Goal: Task Accomplishment & Management: Manage account settings

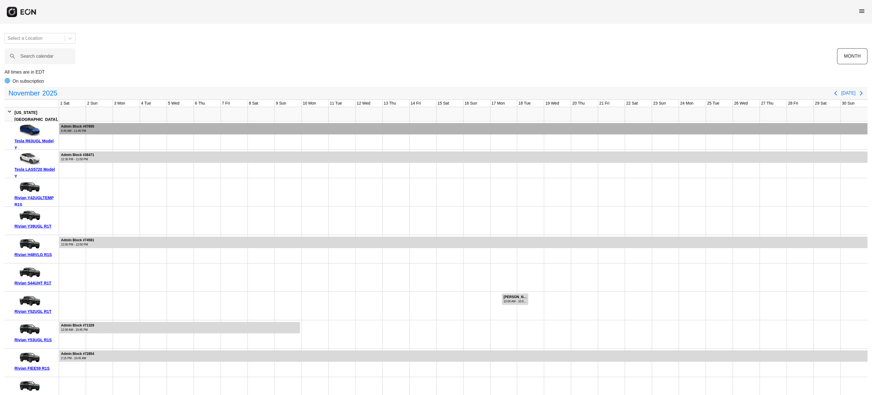
click at [81, 134] on div "Admin Block #47655 5:45 AM - 11:45 PM" at bounding box center [78, 128] width 36 height 11
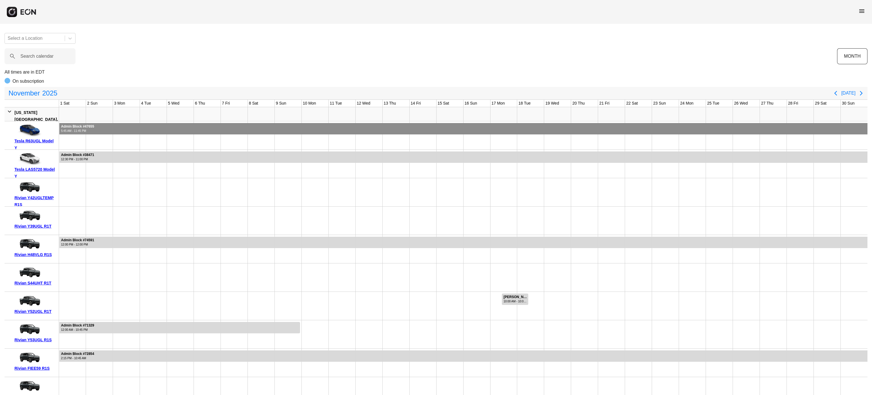
click at [81, 134] on div "Admin Block #47655 5:45 AM - 11:45 PM" at bounding box center [78, 128] width 36 height 11
click at [34, 61] on calendar "Search calendar" at bounding box center [40, 56] width 71 height 16
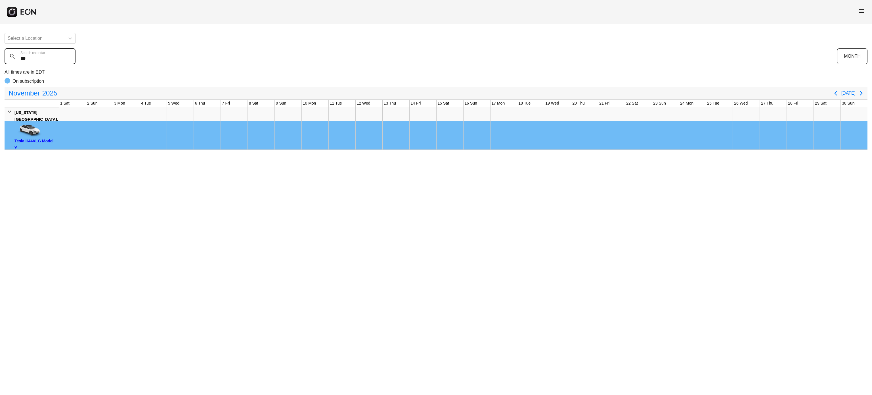
type calendar "***"
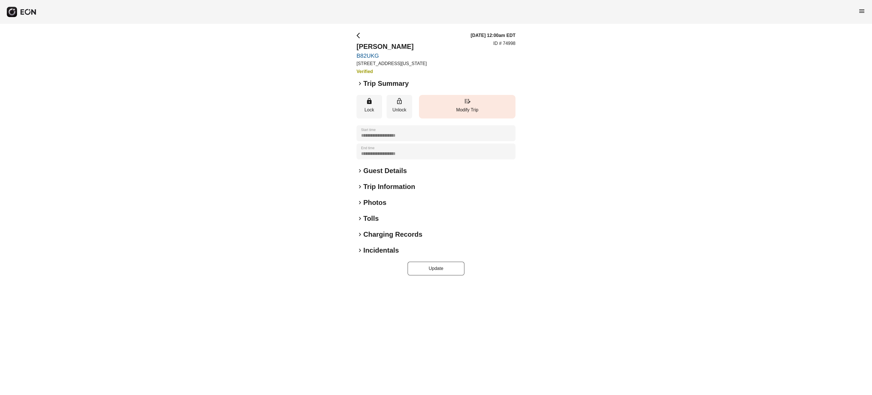
click at [439, 102] on button "edit_road Modify Trip" at bounding box center [467, 107] width 97 height 24
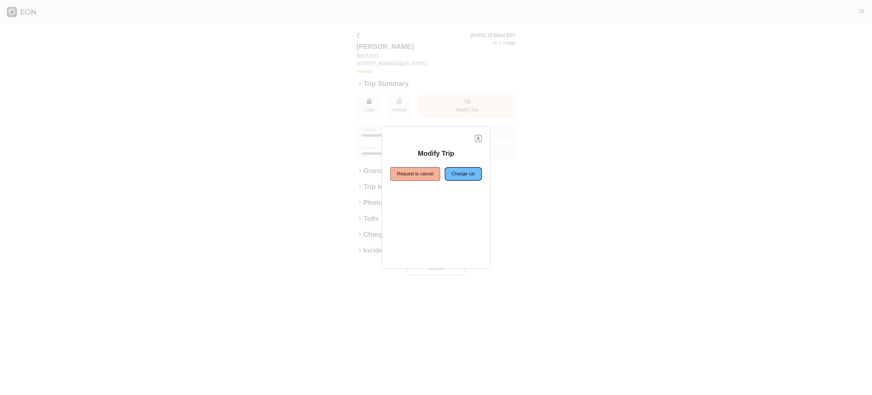
click at [454, 178] on button "Change car" at bounding box center [463, 174] width 37 height 14
click at [410, 194] on button "Same location" at bounding box center [410, 194] width 42 height 14
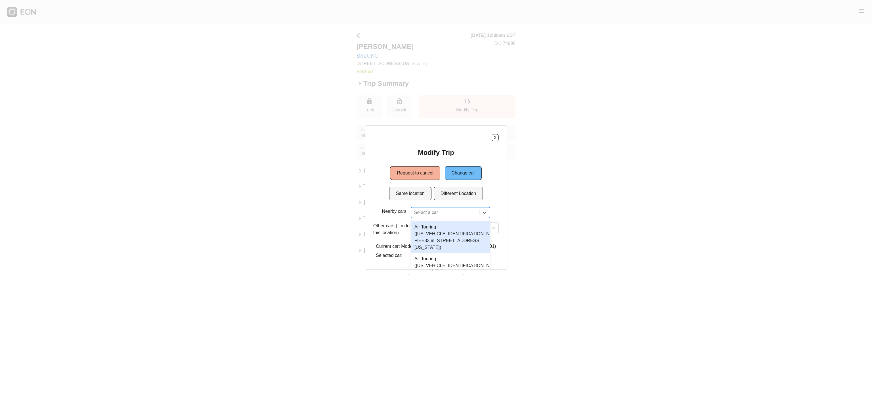
click at [422, 213] on div at bounding box center [445, 212] width 62 height 8
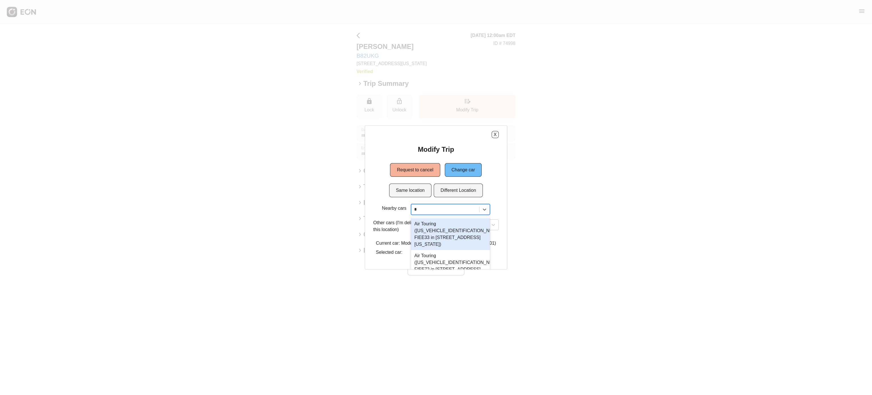
type input "*"
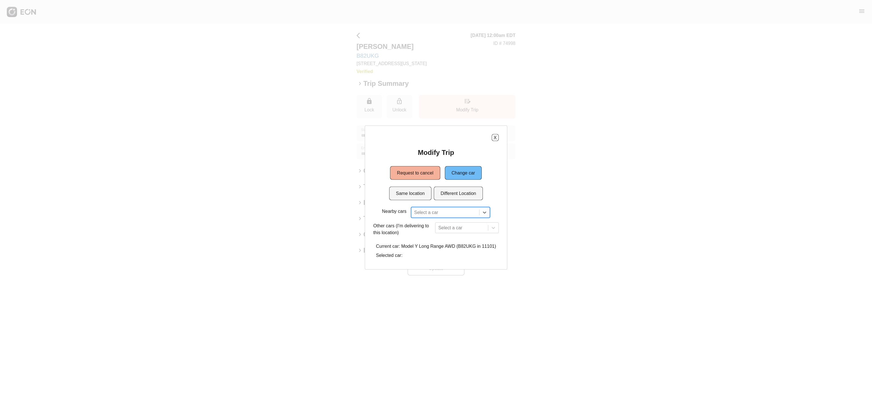
scroll to position [0, 0]
click at [454, 190] on button "Different Location" at bounding box center [458, 194] width 49 height 14
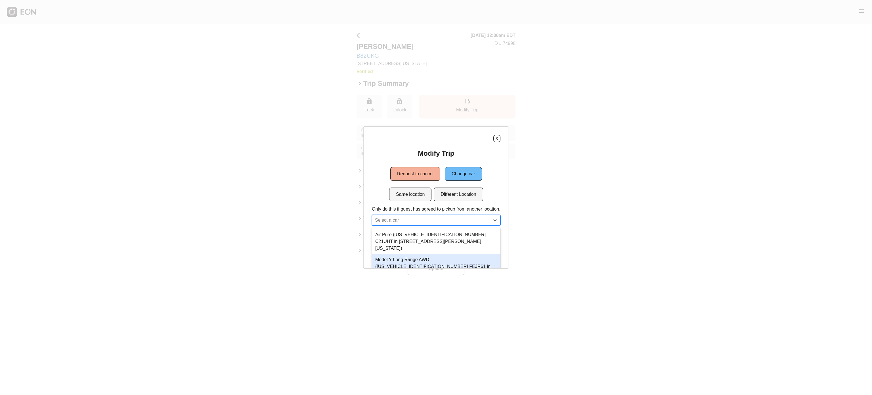
click at [439, 219] on div "7 results available. Use Up and Down to choose options, press Enter to select t…" at bounding box center [436, 220] width 129 height 11
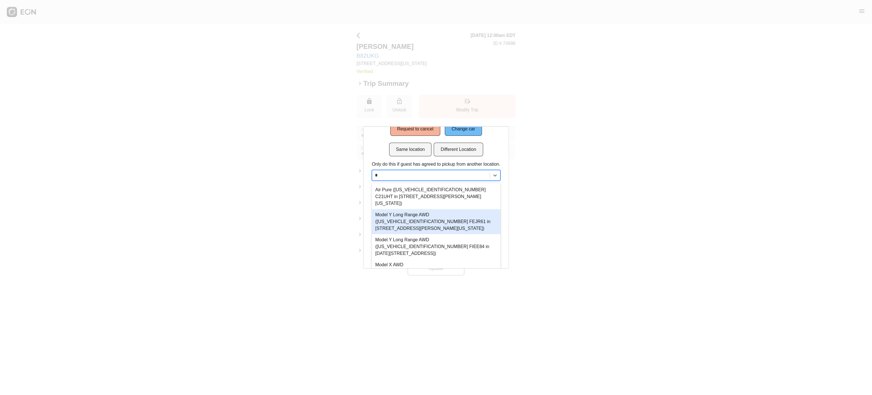
type input "**"
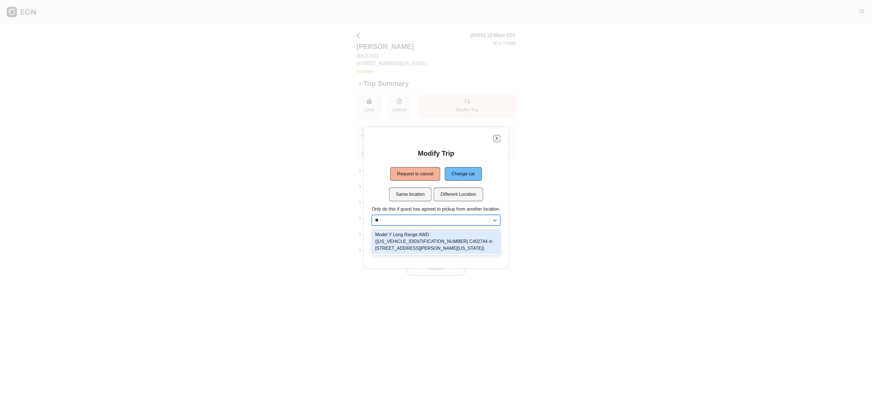
click at [420, 239] on div "Model Y Long Range AWD (7SAYGDEE7NF494704 C402744 in 45-50 Davis St, New York C…" at bounding box center [436, 241] width 129 height 25
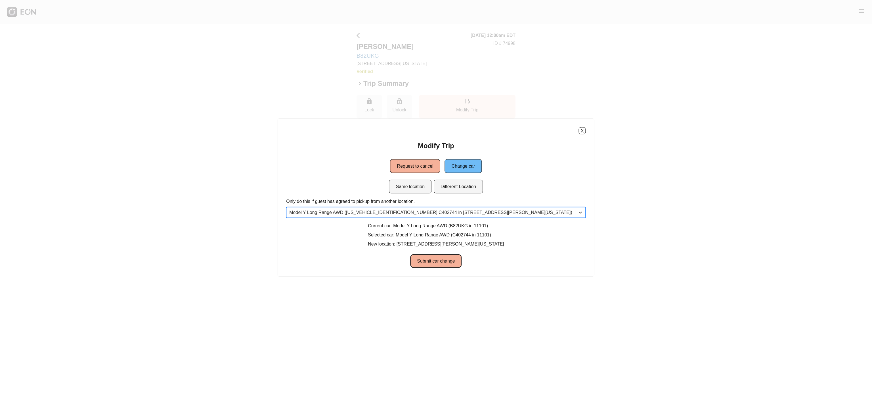
click at [418, 255] on button "Submit car change" at bounding box center [435, 261] width 51 height 14
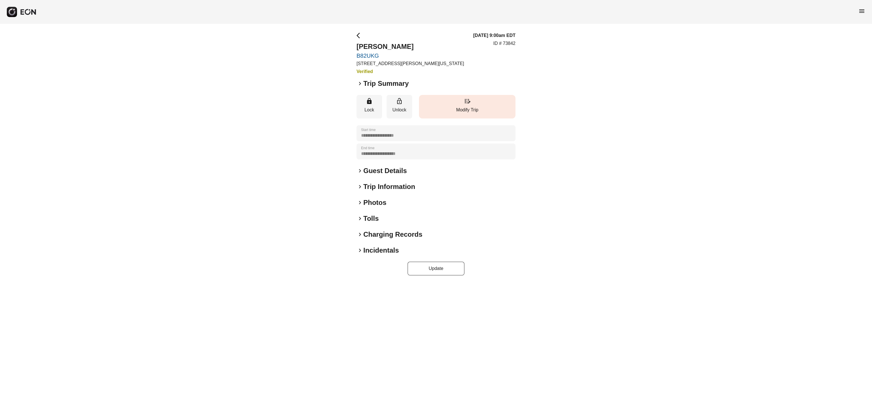
click at [471, 109] on p "Modify Trip" at bounding box center [467, 109] width 91 height 7
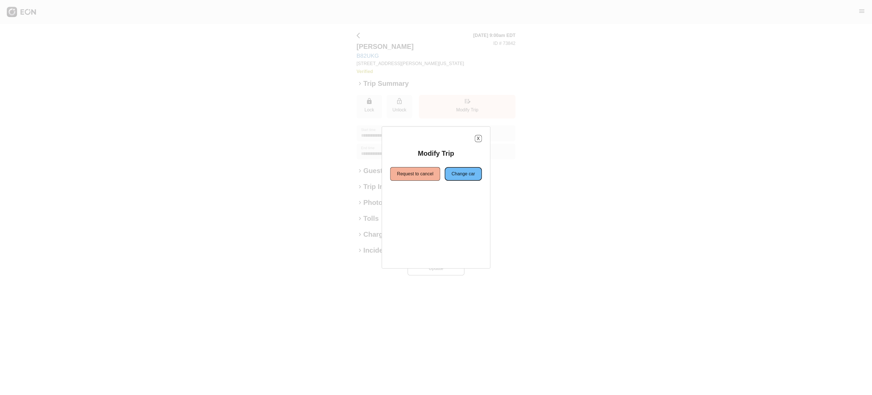
click at [463, 177] on button "Change car" at bounding box center [463, 174] width 37 height 14
click at [417, 199] on button "Same location" at bounding box center [410, 194] width 42 height 14
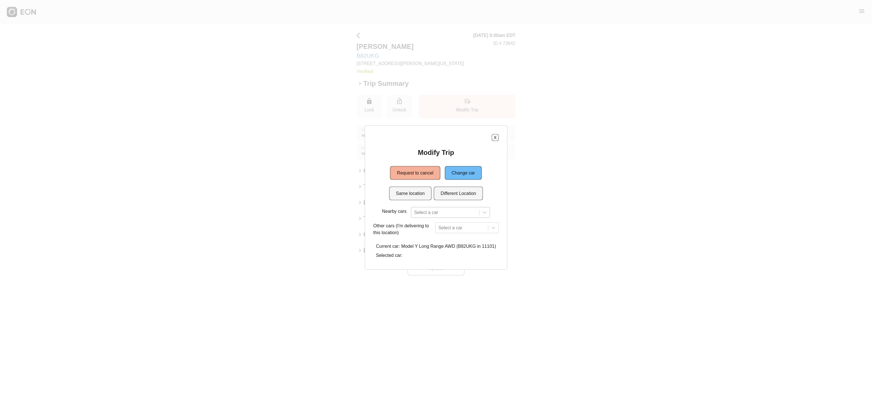
click at [430, 214] on div "Select a car" at bounding box center [450, 212] width 79 height 11
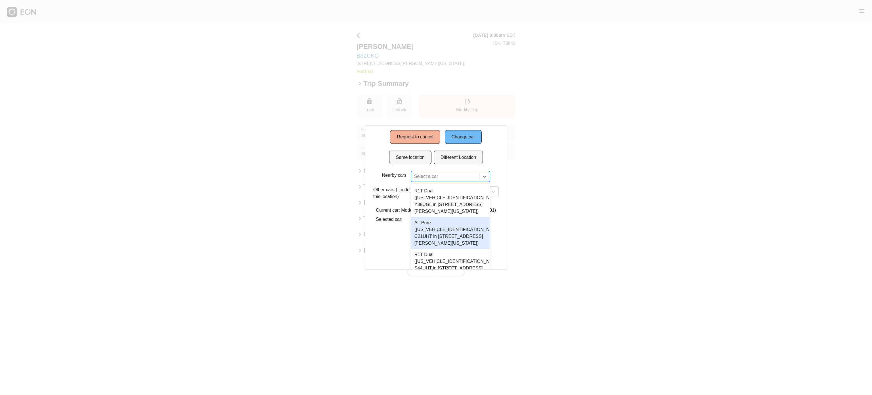
type input "*"
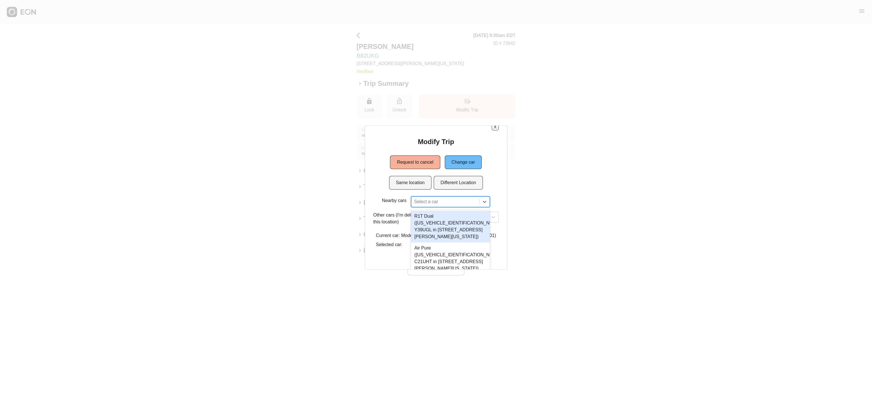
scroll to position [0, 0]
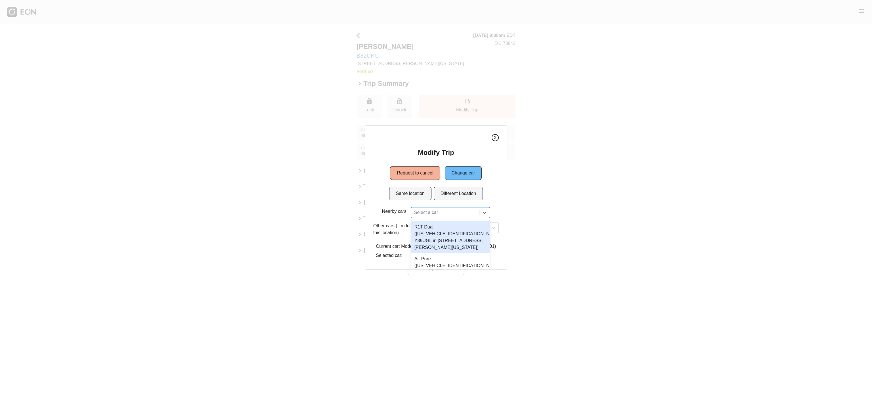
click at [496, 137] on button "X" at bounding box center [495, 137] width 7 height 7
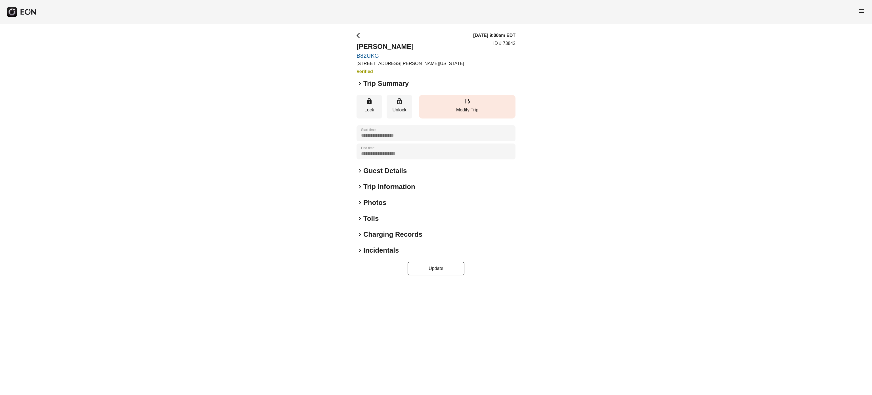
click at [466, 99] on span "edit_road" at bounding box center [467, 101] width 7 height 7
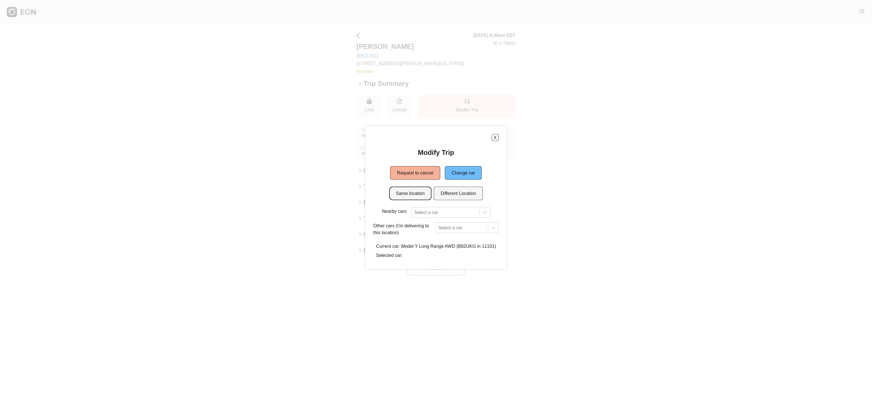
click at [424, 195] on button "Same location" at bounding box center [410, 194] width 42 height 14
click at [424, 216] on div "8 results available. Use Up and Down to choose options, press Enter to select t…" at bounding box center [450, 212] width 79 height 11
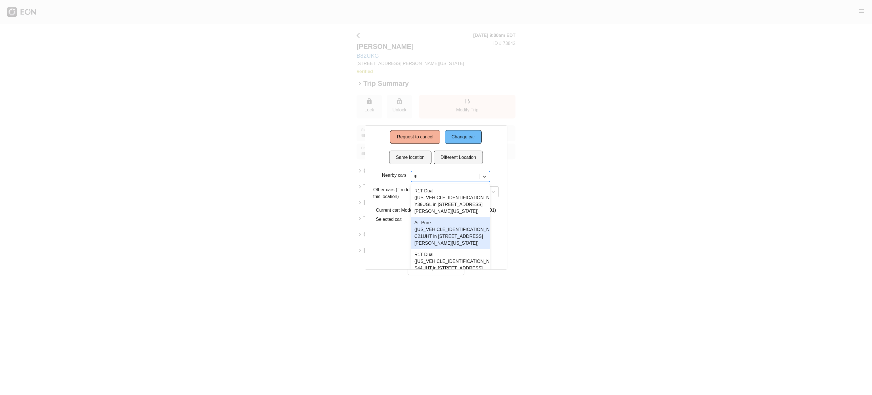
type input "**"
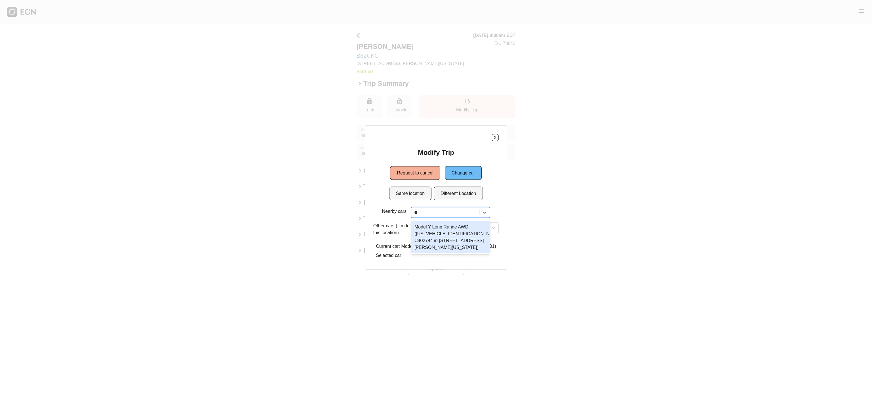
scroll to position [0, 0]
click at [433, 239] on div "Model Y Long Range AWD (7SAYGDEE7NF494704 C402744 in 45-50 Davis St, New York C…" at bounding box center [450, 237] width 79 height 32
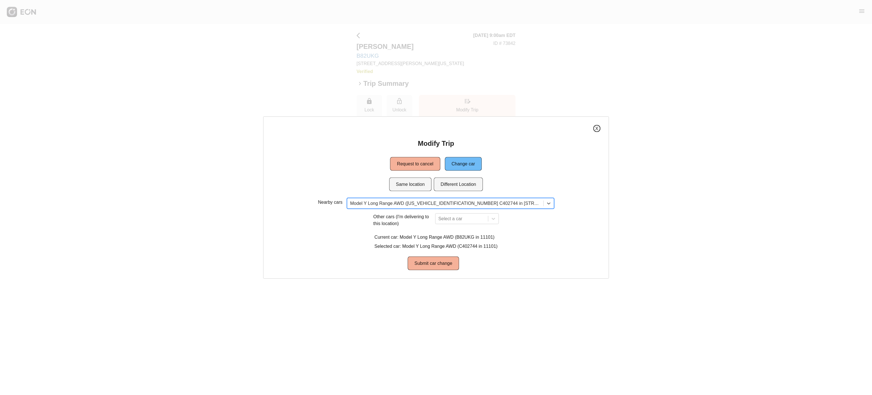
click at [593, 129] on button "X" at bounding box center [596, 128] width 7 height 7
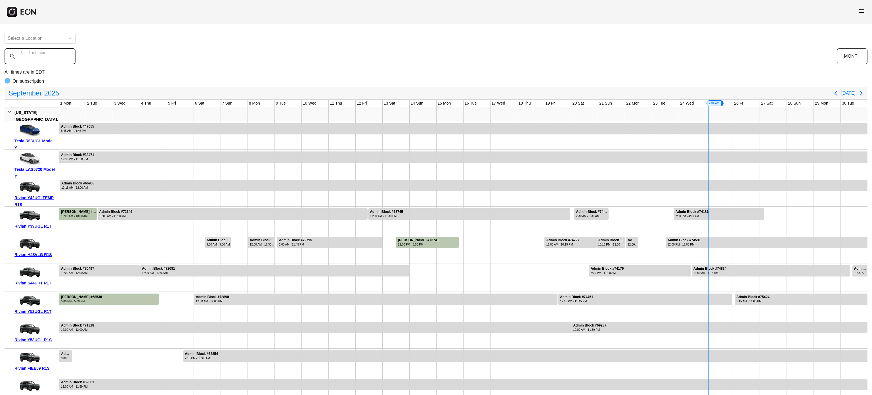
click at [35, 51] on div "Search calendar" at bounding box center [421, 56] width 833 height 16
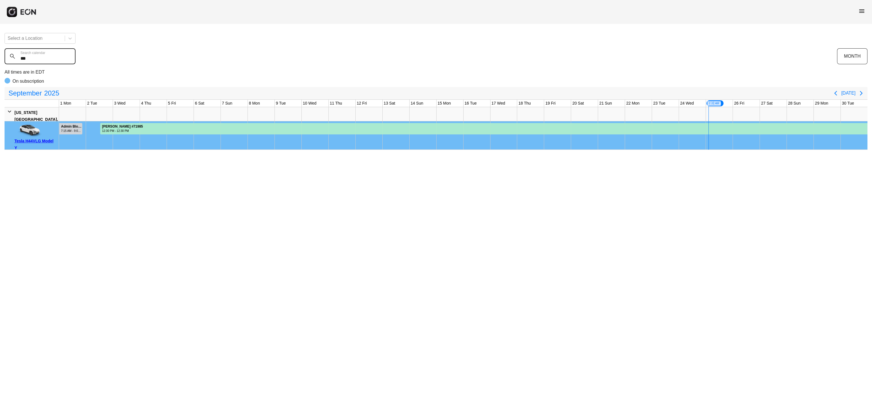
type calendar "***"
